Goal: Find specific page/section: Find specific page/section

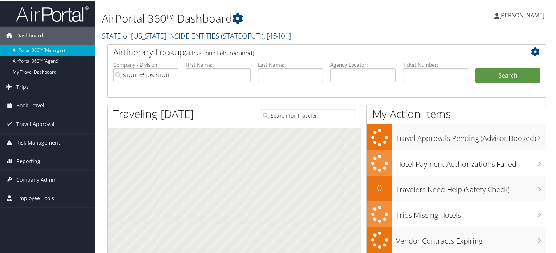
click at [221, 35] on span "( STATEOFUTI )" at bounding box center [242, 35] width 43 height 10
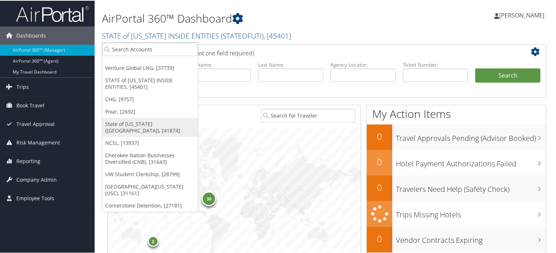
click at [153, 120] on link "State of [US_STATE] ([GEOGRAPHIC_DATA]), [41874]" at bounding box center [150, 126] width 96 height 19
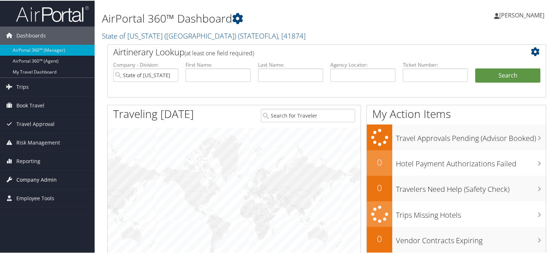
click at [36, 173] on span "Company Admin" at bounding box center [36, 179] width 40 height 18
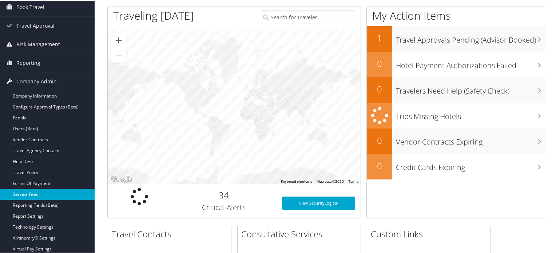
scroll to position [109, 0]
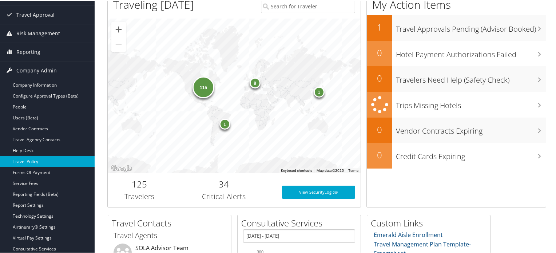
click at [39, 161] on link "Travel Policy" at bounding box center [47, 160] width 95 height 11
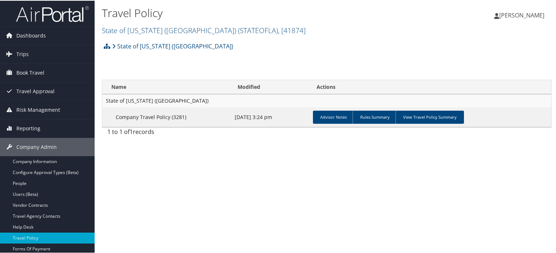
click at [432, 120] on link "View Travel Policy Summary" at bounding box center [430, 116] width 68 height 13
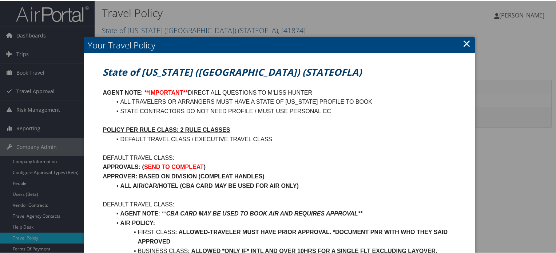
click at [465, 41] on link "×" at bounding box center [467, 42] width 8 height 15
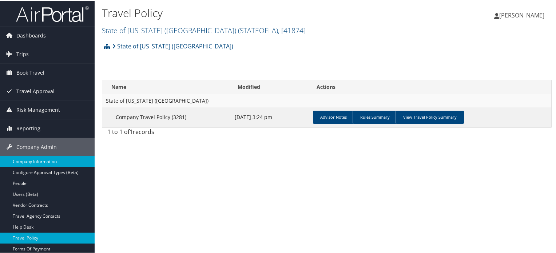
click at [50, 162] on link "Company Information" at bounding box center [47, 160] width 95 height 11
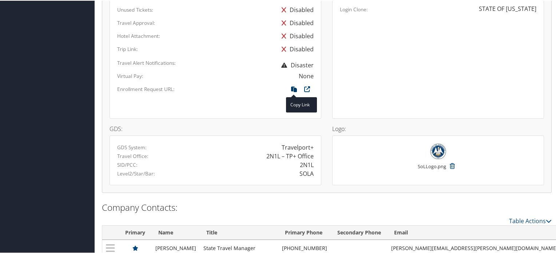
scroll to position [510, 0]
click at [294, 88] on icon at bounding box center [294, 90] width 13 height 9
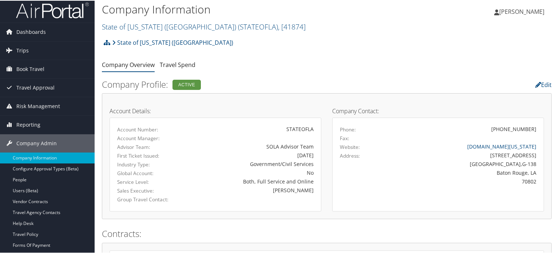
scroll to position [0, 0]
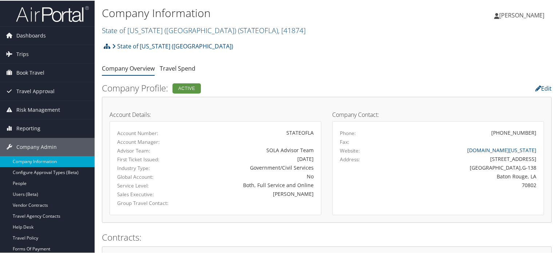
click at [405, 39] on div "State of Louisiana (SOLA) Account Structure State of Louisiana (SOLA) (STATEOFL…" at bounding box center [327, 48] width 450 height 20
